Goal: Navigation & Orientation: Find specific page/section

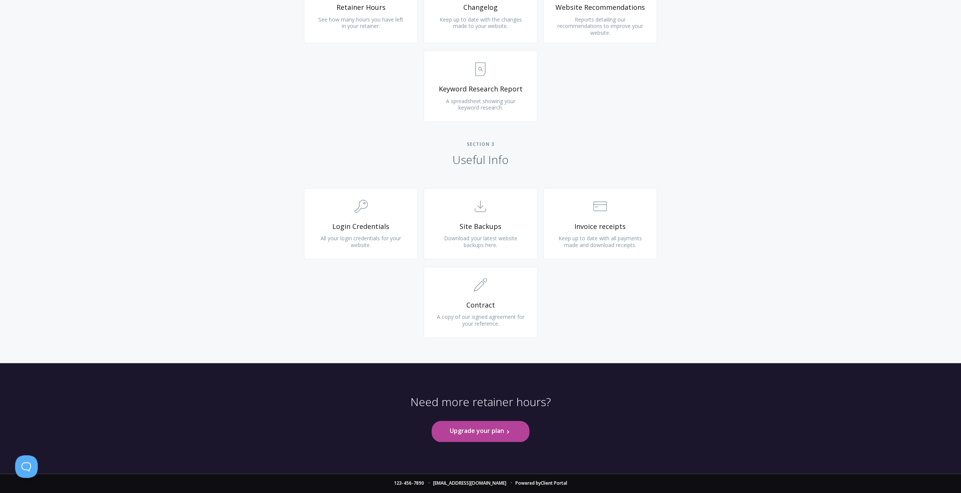
scroll to position [944, 0]
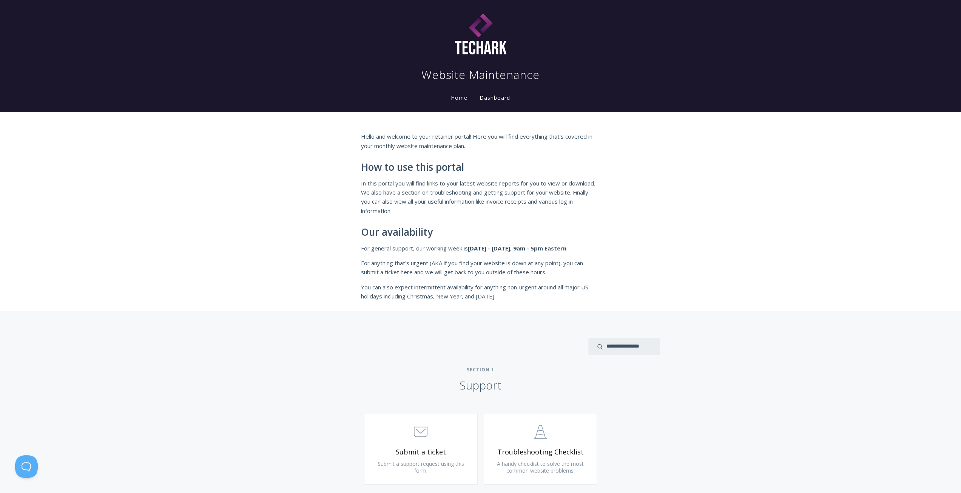
click at [478, 102] on link "Dashboard" at bounding box center [495, 98] width 34 height 8
drag, startPoint x: 32, startPoint y: 221, endPoint x: 28, endPoint y: 223, distance: 4.6
click at [445, 103] on li "Home" at bounding box center [459, 95] width 29 height 15
click at [449, 101] on link "Home" at bounding box center [459, 97] width 20 height 7
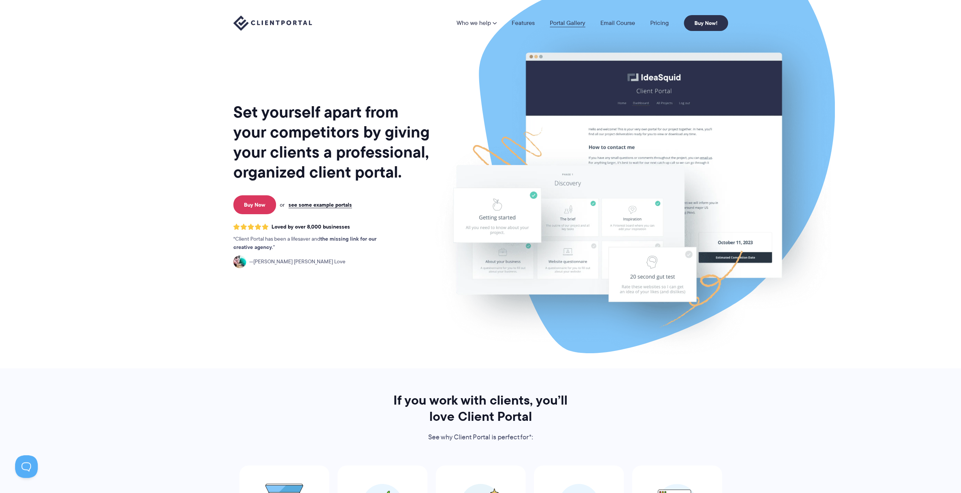
click at [572, 25] on link "Portal Gallery" at bounding box center [567, 23] width 35 height 6
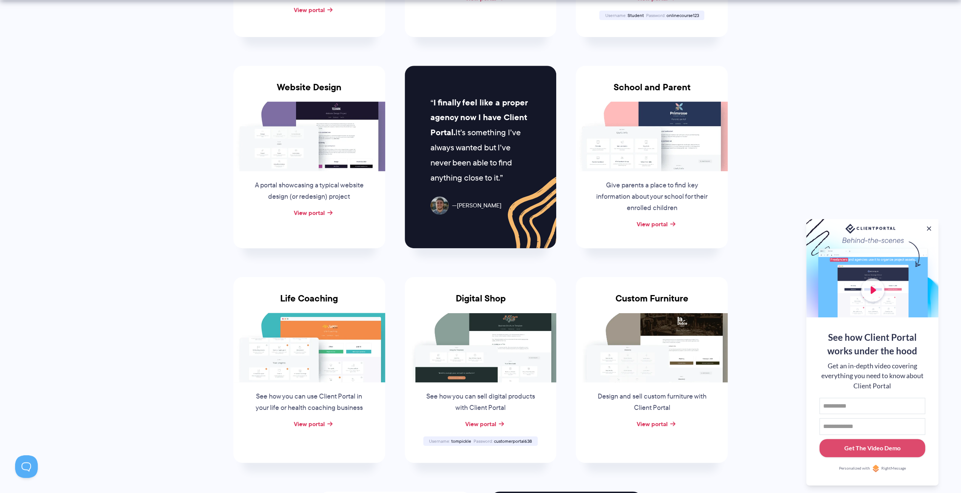
scroll to position [340, 0]
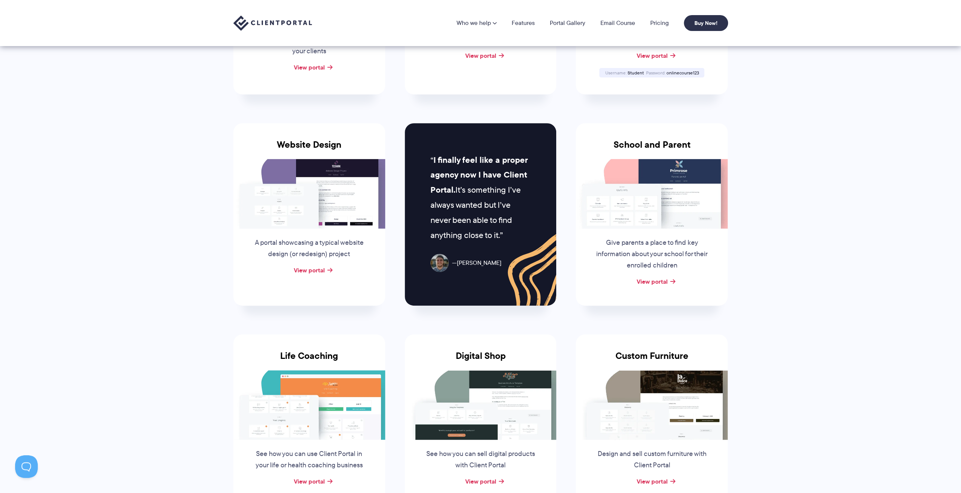
scroll to position [264, 0]
